Goal: Download file/media

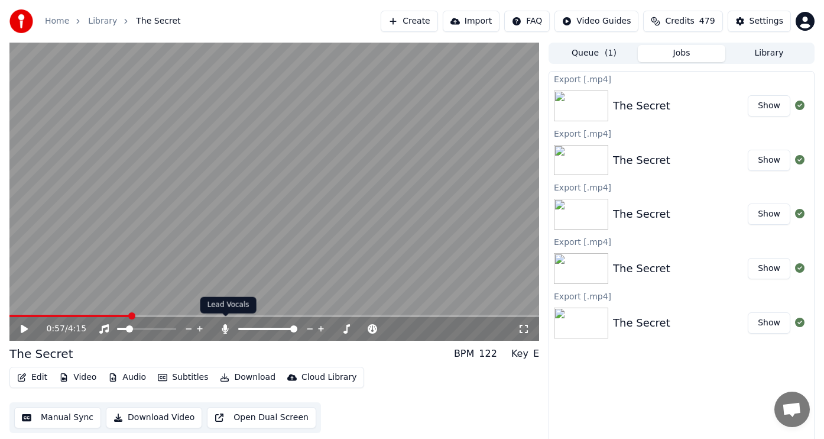
scroll to position [5, 0]
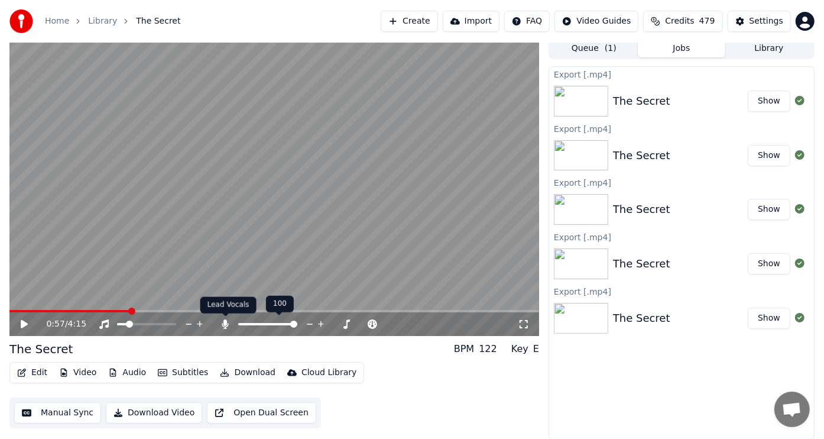
click at [226, 321] on icon at bounding box center [225, 323] width 7 height 9
click at [176, 328] on span at bounding box center [172, 323] width 7 height 7
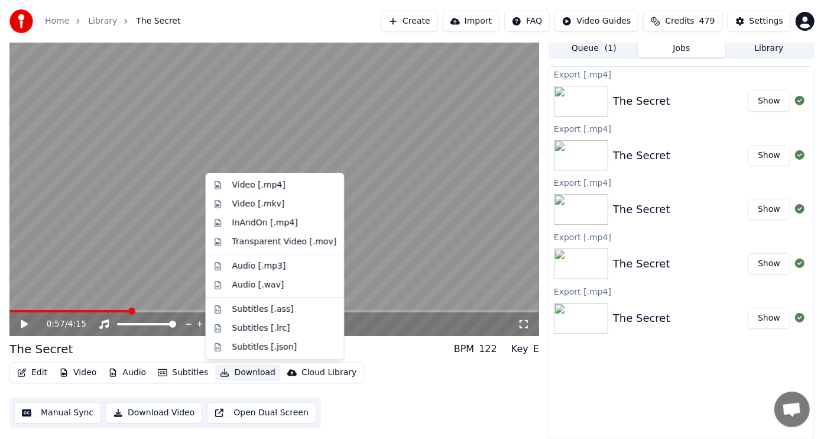
click at [246, 371] on button "Download" at bounding box center [247, 372] width 65 height 17
click at [250, 184] on div "Video [.mp4]" at bounding box center [258, 185] width 53 height 12
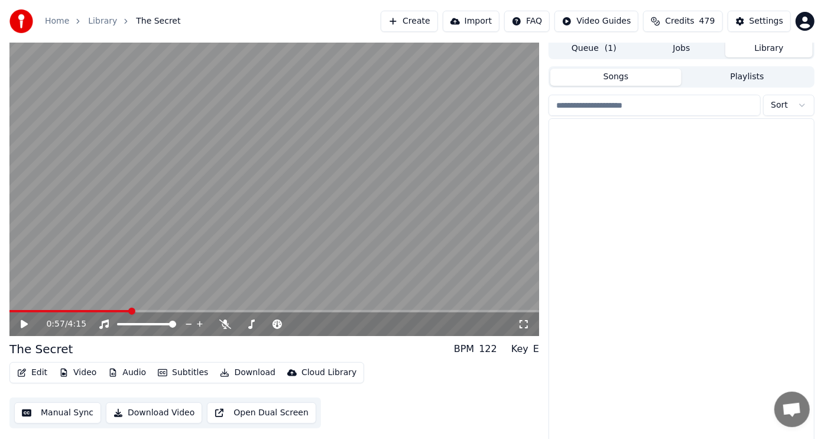
click at [761, 48] on button "Library" at bounding box center [769, 48] width 88 height 17
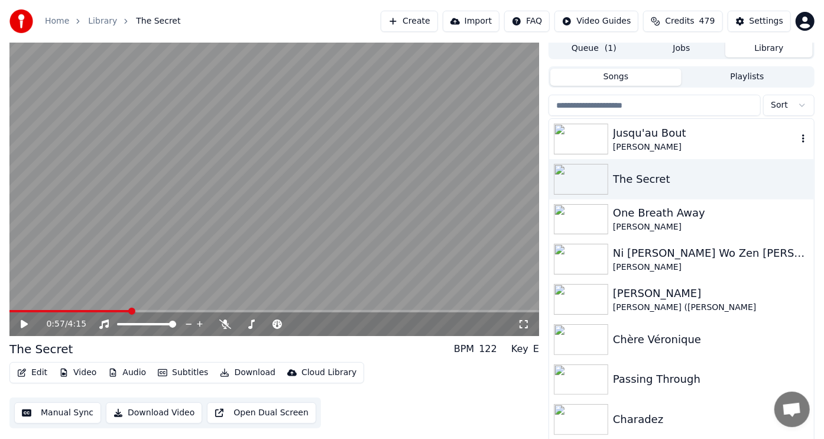
click at [588, 134] on img at bounding box center [581, 139] width 54 height 31
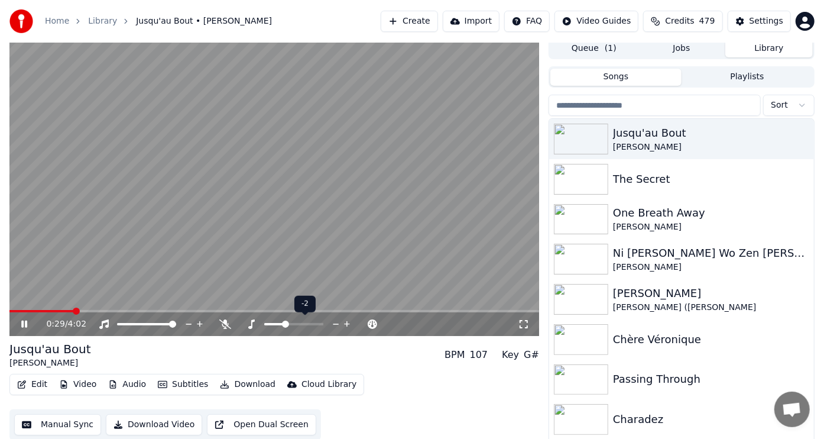
click at [284, 320] on span at bounding box center [285, 323] width 7 height 7
click at [287, 323] on span at bounding box center [289, 323] width 7 height 7
click at [286, 325] on span at bounding box center [285, 323] width 7 height 7
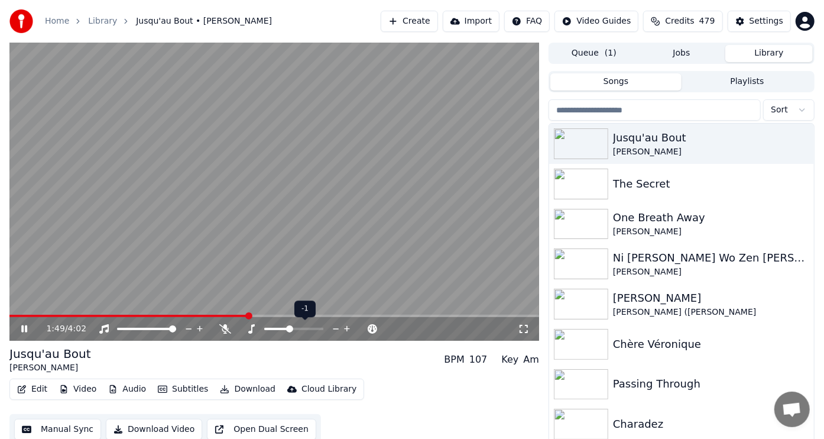
click at [290, 329] on span at bounding box center [289, 328] width 7 height 7
click at [286, 328] on span at bounding box center [285, 328] width 7 height 7
click at [283, 329] on span at bounding box center [285, 328] width 7 height 7
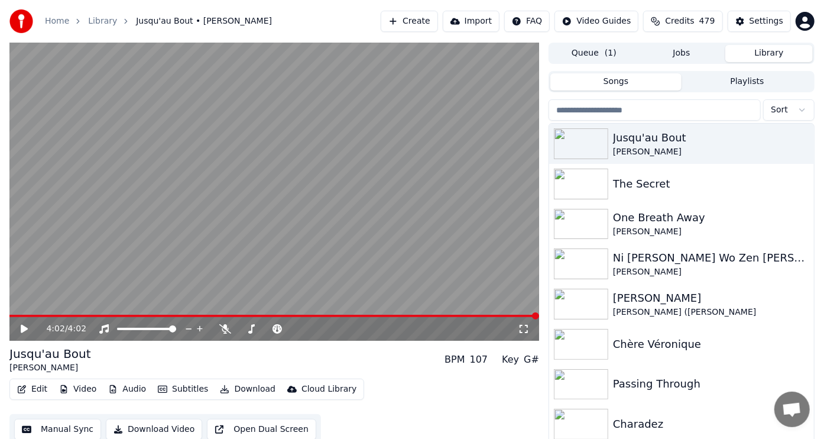
click at [24, 328] on icon at bounding box center [24, 329] width 7 height 8
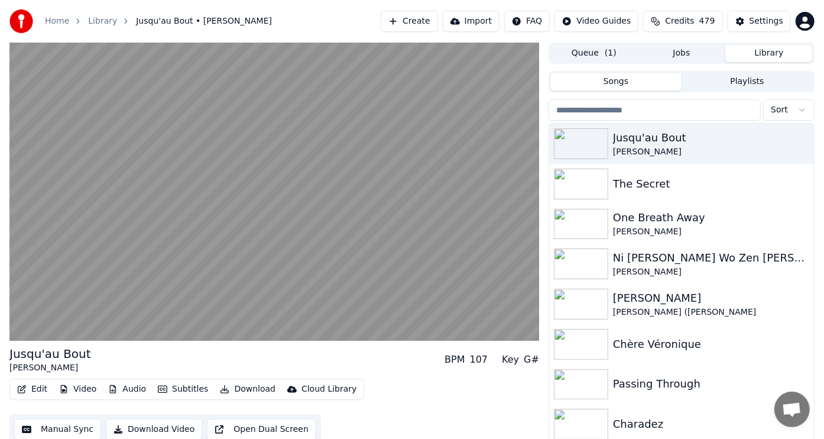
click at [128, 238] on video at bounding box center [274, 192] width 530 height 298
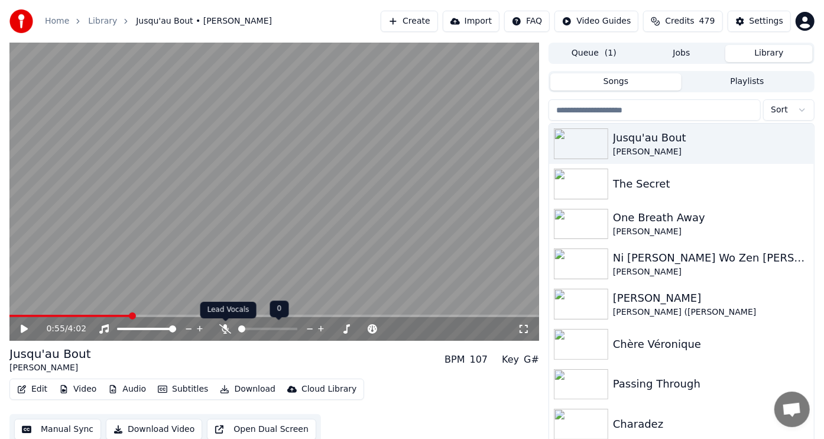
click at [225, 331] on icon at bounding box center [225, 328] width 12 height 9
click at [24, 328] on icon at bounding box center [24, 329] width 7 height 8
click at [24, 326] on icon at bounding box center [32, 328] width 27 height 9
